Goal: Information Seeking & Learning: Learn about a topic

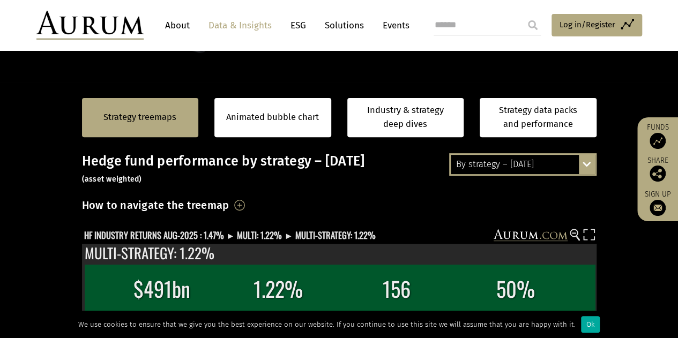
scroll to position [161, 0]
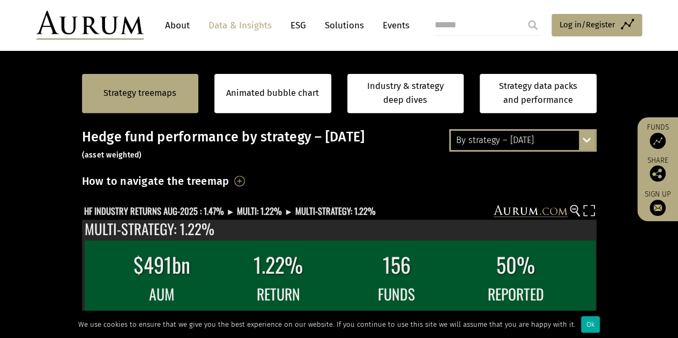
click at [587, 146] on div "By strategy – [DATE] By strategy – [DATE] By strategy – year to date 2016 – [DA…" at bounding box center [522, 140] width 147 height 23
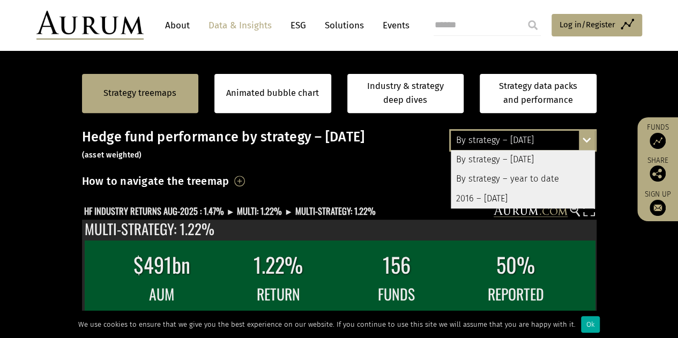
click at [552, 180] on div "By strategy – year to date" at bounding box center [523, 179] width 144 height 19
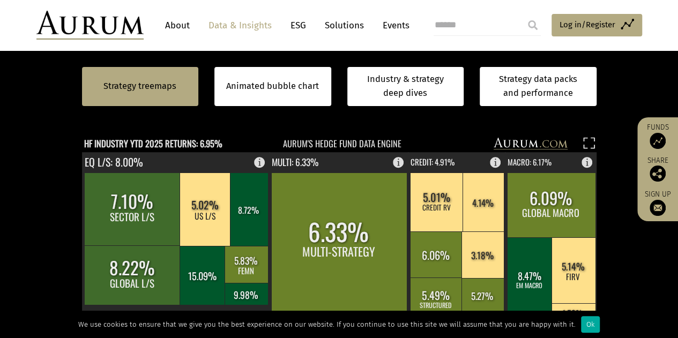
scroll to position [214, 0]
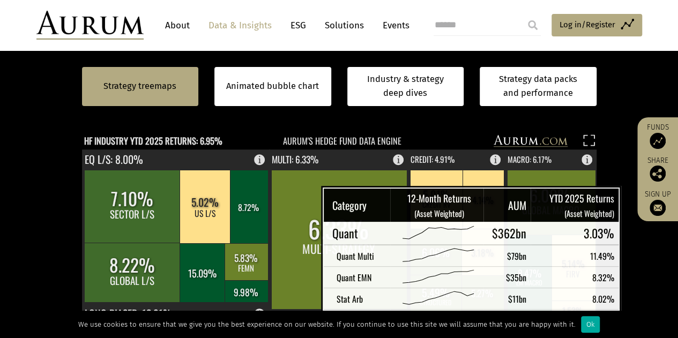
scroll to position [214, 0]
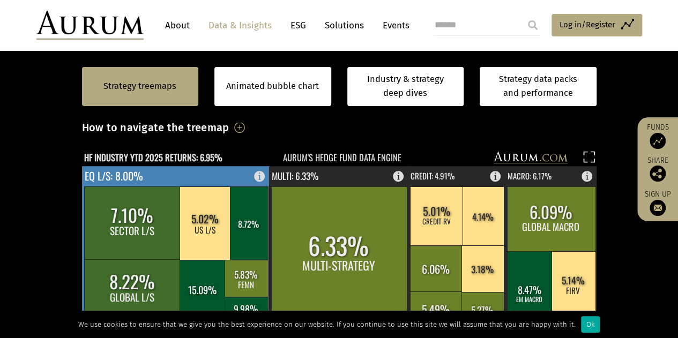
click at [182, 172] on rect at bounding box center [176, 243] width 188 height 154
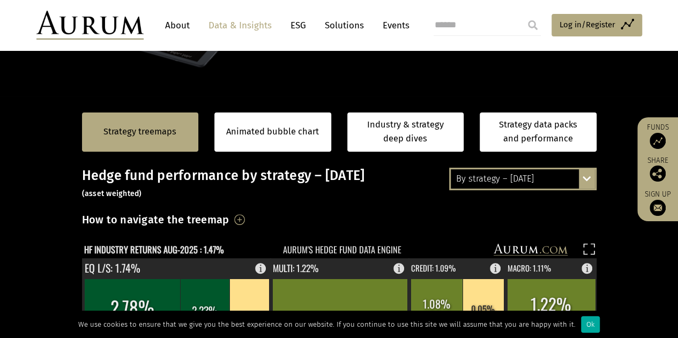
scroll to position [107, 0]
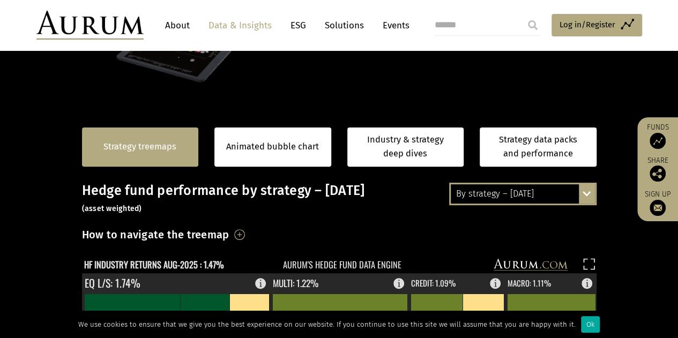
click at [146, 143] on link "Strategy treemaps" at bounding box center [139, 147] width 73 height 14
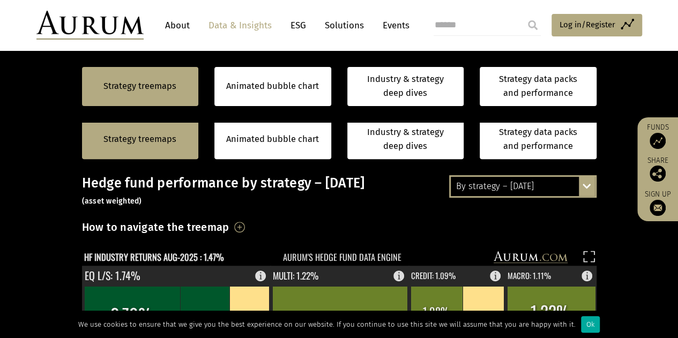
scroll to position [97, 0]
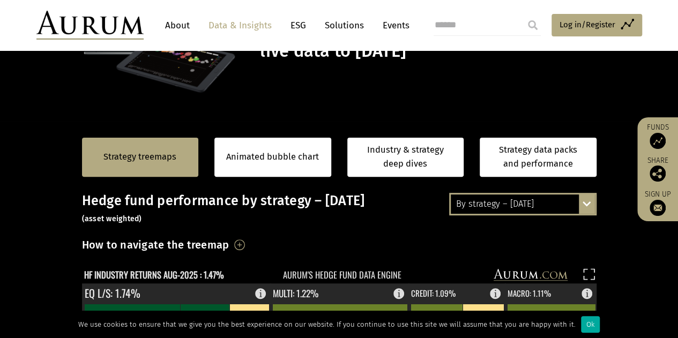
click at [587, 209] on div "By strategy – [DATE] By strategy – [DATE] By strategy – year to date 2016 – [DA…" at bounding box center [522, 204] width 147 height 23
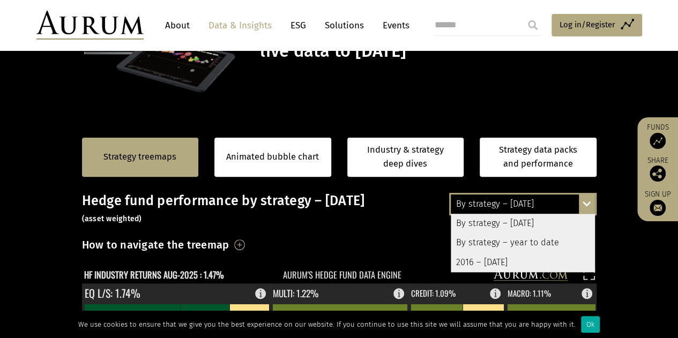
click at [538, 244] on div "By strategy – year to date" at bounding box center [523, 243] width 144 height 19
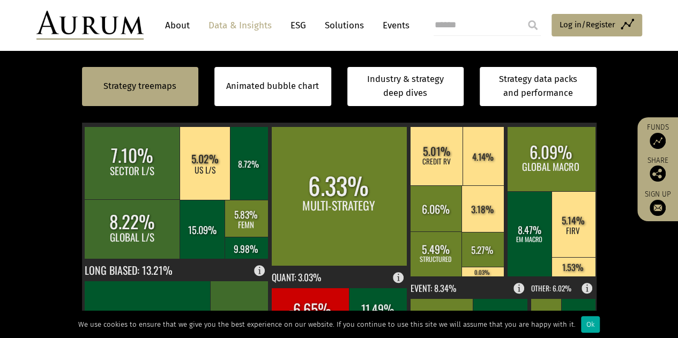
scroll to position [258, 0]
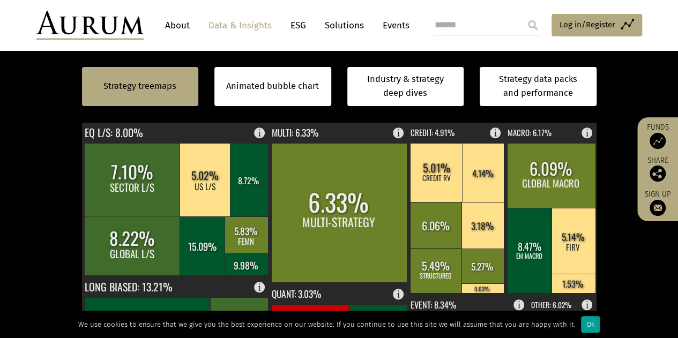
click at [581, 322] on div "Ok" at bounding box center [590, 324] width 19 height 17
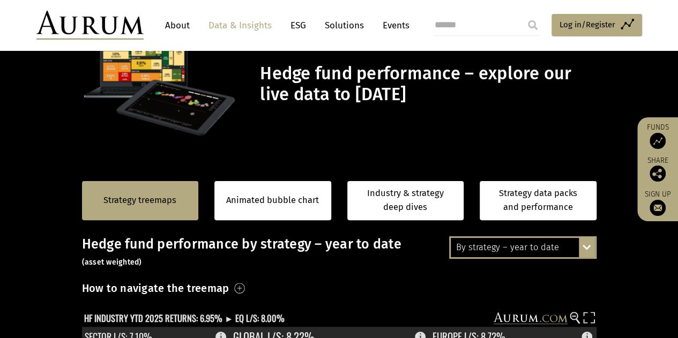
scroll to position [107, 0]
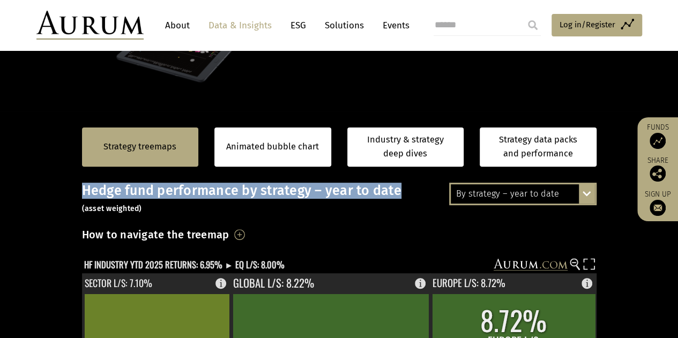
drag, startPoint x: 399, startPoint y: 192, endPoint x: 83, endPoint y: 196, distance: 316.2
click at [83, 196] on h3 "Hedge fund performance by strategy – year to date (asset weighted)" at bounding box center [339, 199] width 514 height 32
copy h3 "Hedge fund performance by strategy – year to date"
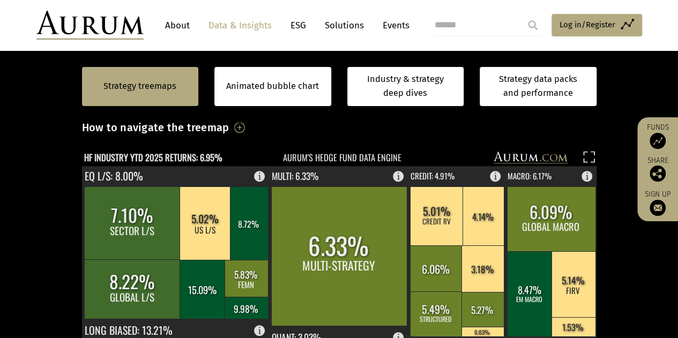
scroll to position [322, 0]
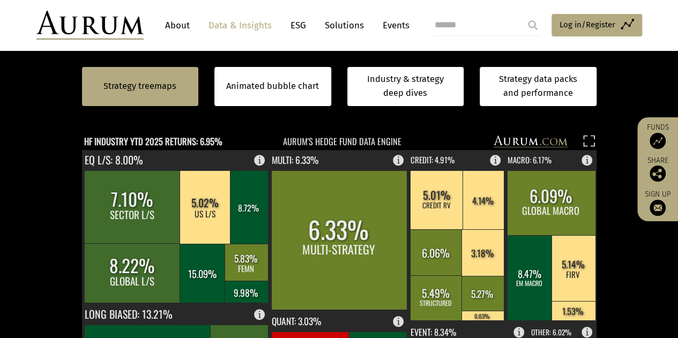
scroll to position [214, 0]
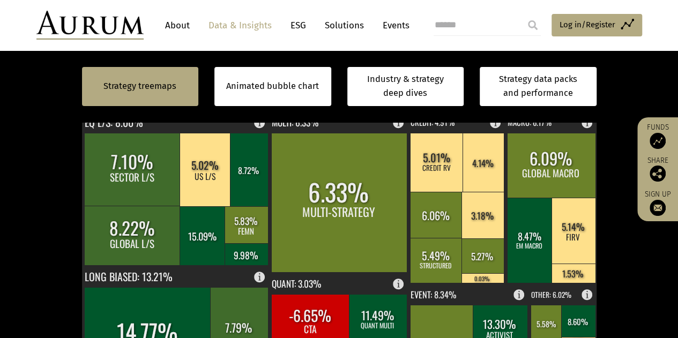
scroll to position [322, 0]
